Goal: Use online tool/utility

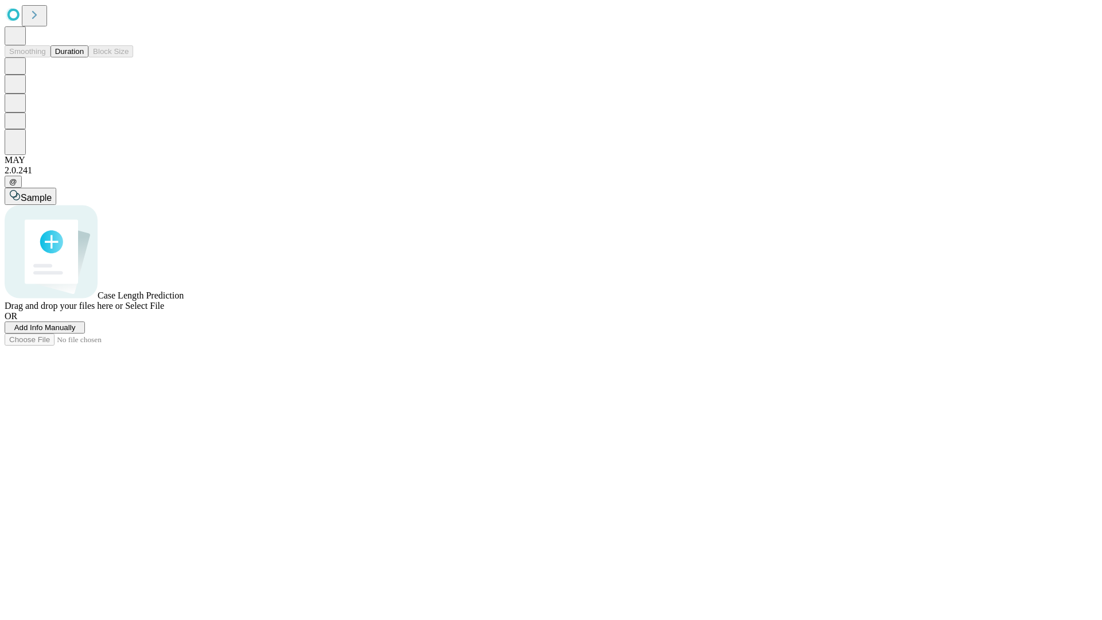
click at [84, 57] on button "Duration" at bounding box center [70, 51] width 38 height 12
click at [76, 332] on span "Add Info Manually" at bounding box center [44, 327] width 61 height 9
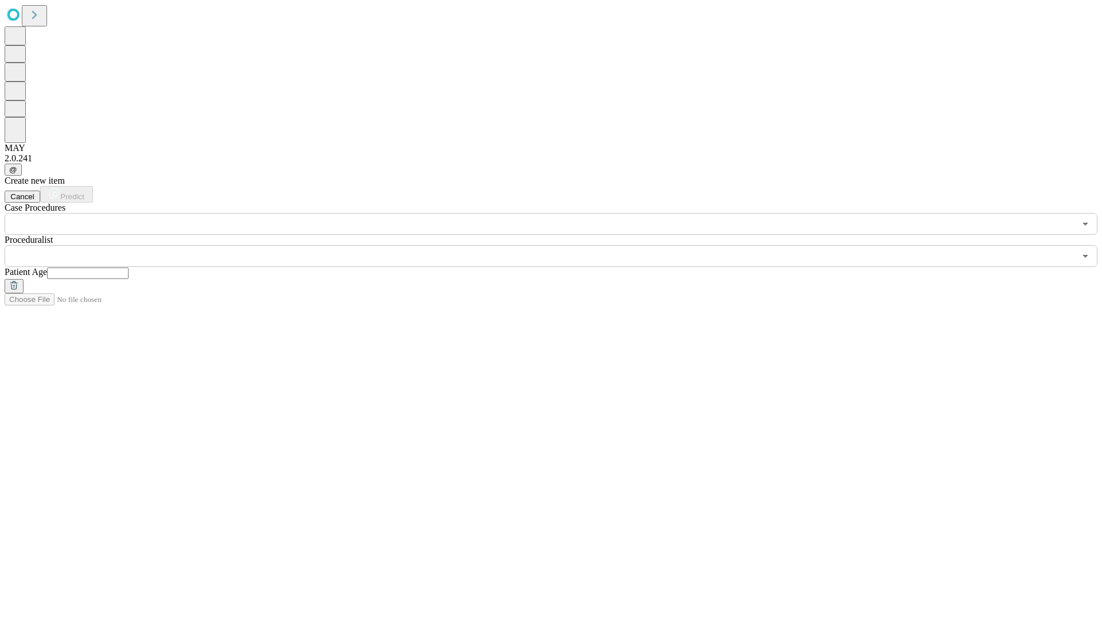
click at [129, 268] on input "text" at bounding box center [88, 273] width 82 height 11
type input "**"
click at [559, 245] on input "text" at bounding box center [540, 256] width 1071 height 22
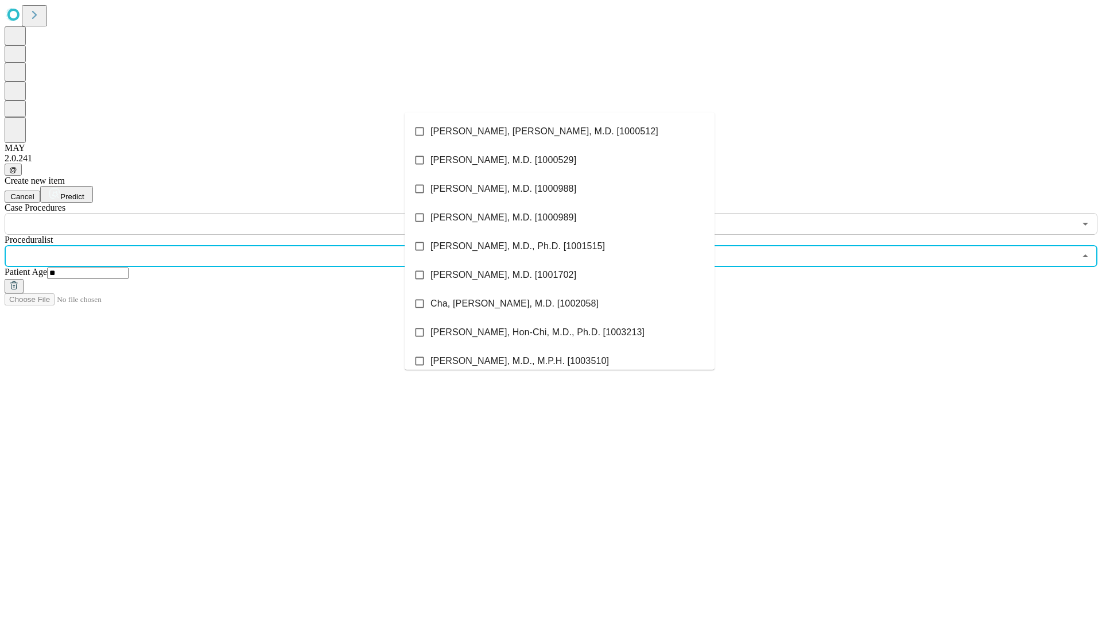
click at [560, 131] on li "[PERSON_NAME], [PERSON_NAME], M.D. [1000512]" at bounding box center [560, 131] width 310 height 29
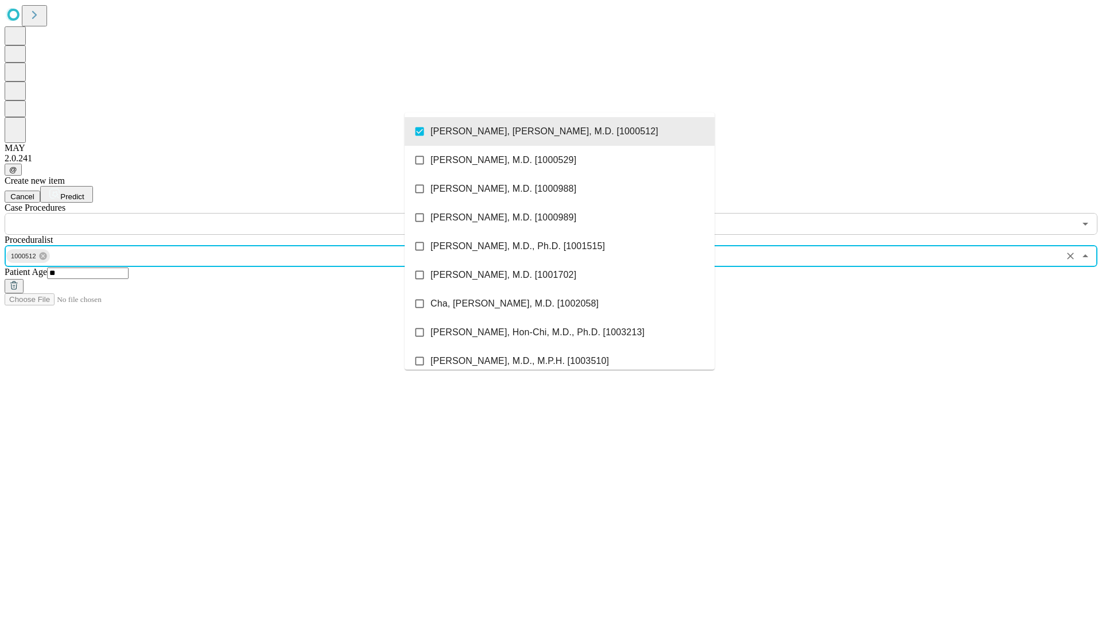
click at [241, 213] on input "text" at bounding box center [540, 224] width 1071 height 22
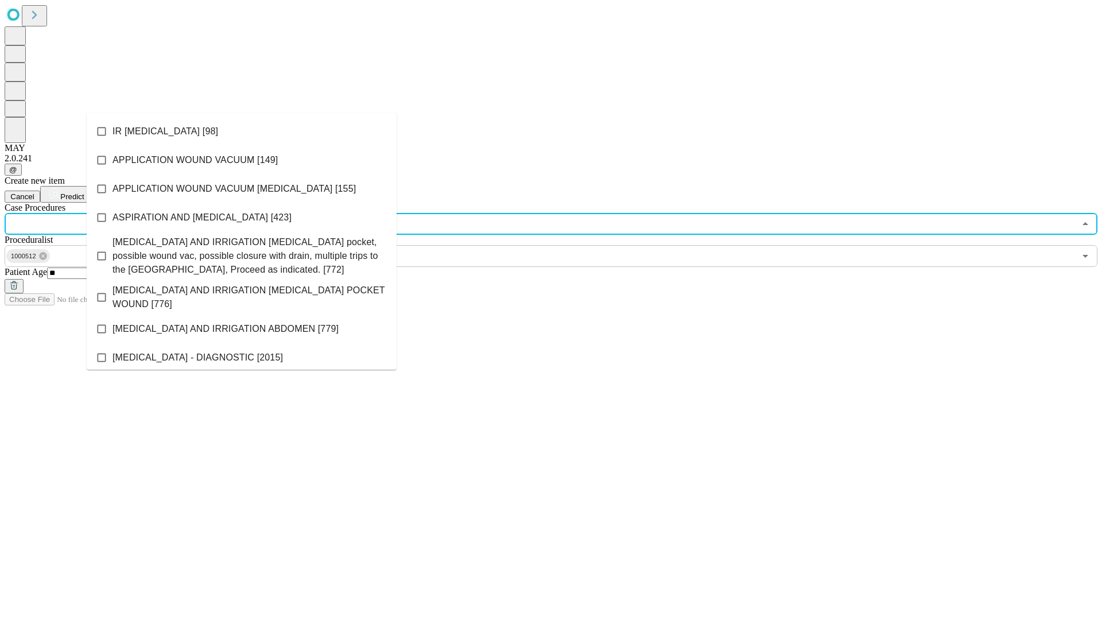
click at [242, 131] on li "IR [MEDICAL_DATA] [98]" at bounding box center [242, 131] width 310 height 29
click at [84, 192] on span "Predict" at bounding box center [72, 196] width 24 height 9
